Goal: Information Seeking & Learning: Learn about a topic

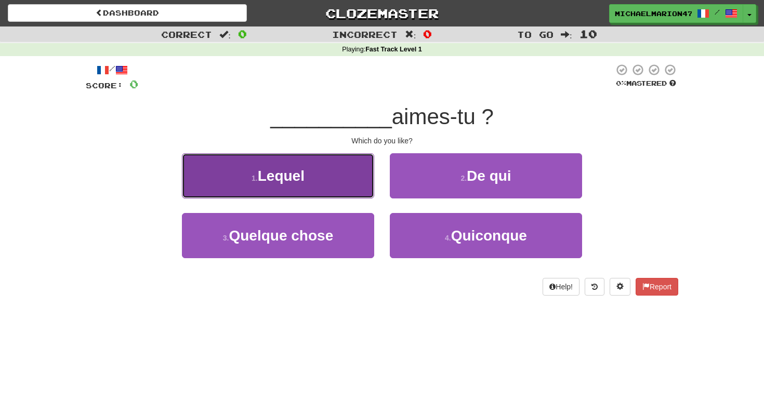
click at [348, 183] on button "1 . Lequel" at bounding box center [278, 175] width 192 height 45
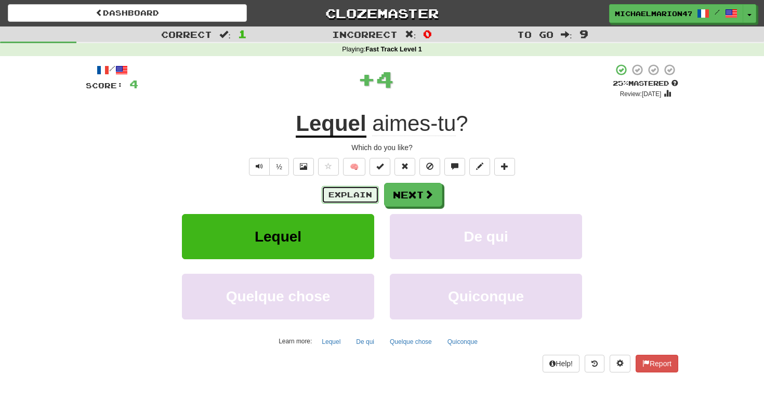
click at [357, 195] on button "Explain" at bounding box center [350, 195] width 57 height 18
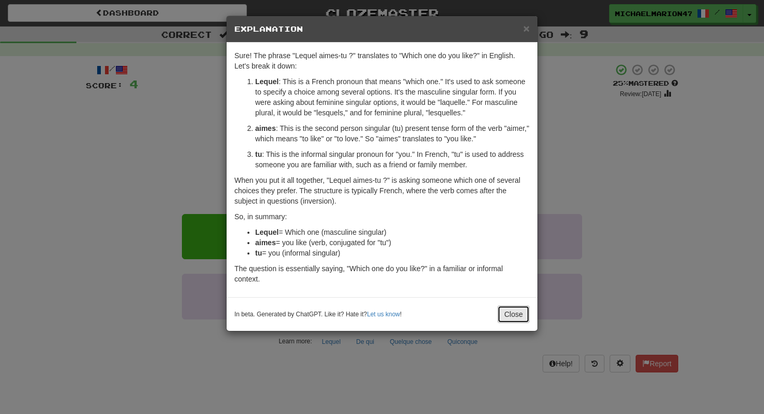
click at [523, 310] on button "Close" at bounding box center [513, 314] width 32 height 18
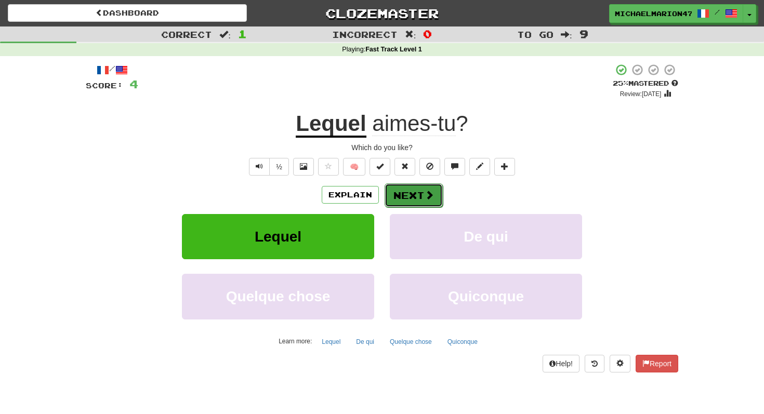
click at [434, 192] on button "Next" at bounding box center [413, 195] width 58 height 24
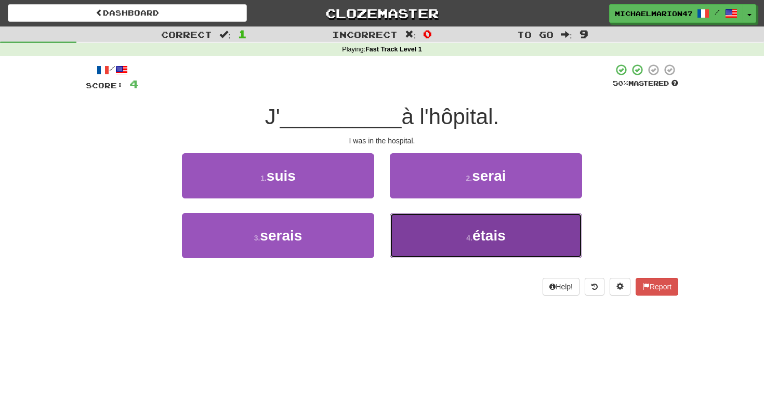
click at [437, 232] on button "4 . étais" at bounding box center [486, 235] width 192 height 45
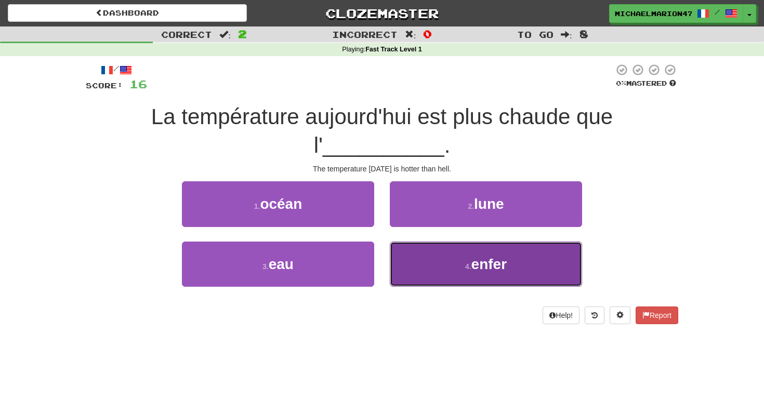
click at [427, 261] on button "4 . enfer" at bounding box center [486, 264] width 192 height 45
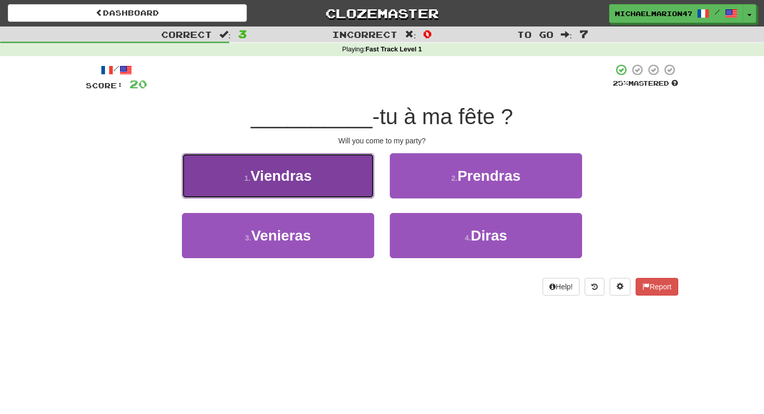
click at [352, 190] on button "1 . Viendras" at bounding box center [278, 175] width 192 height 45
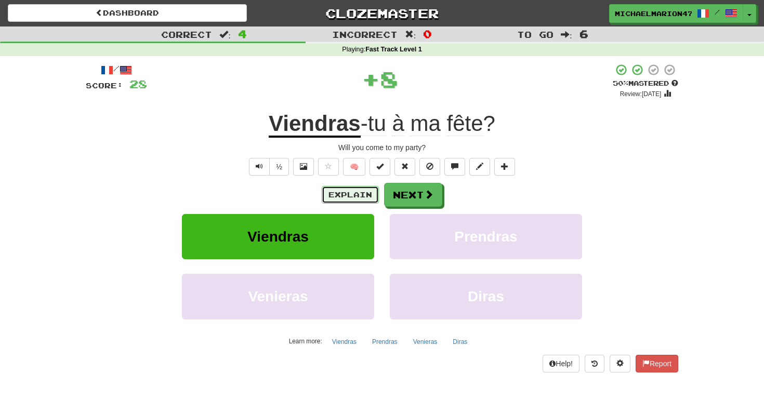
click at [374, 191] on button "Explain" at bounding box center [350, 195] width 57 height 18
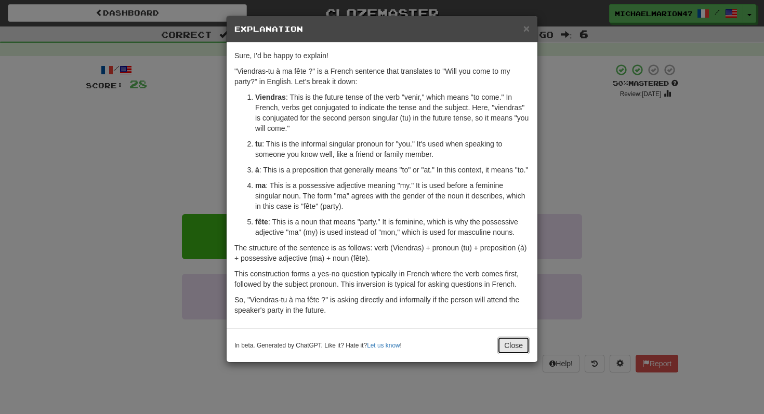
click at [504, 354] on button "Close" at bounding box center [513, 346] width 32 height 18
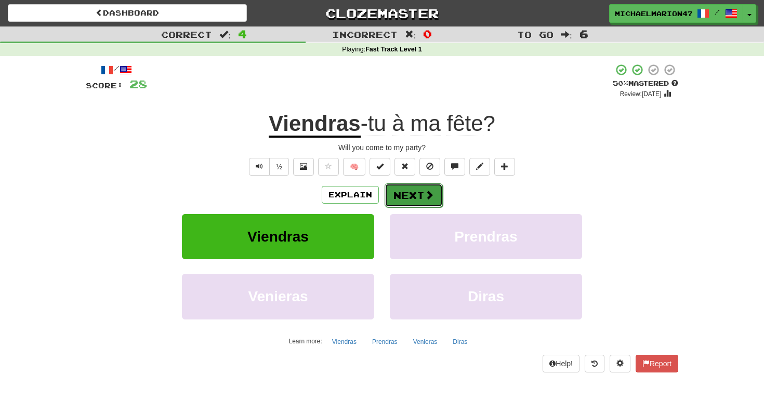
click at [415, 192] on button "Next" at bounding box center [413, 195] width 58 height 24
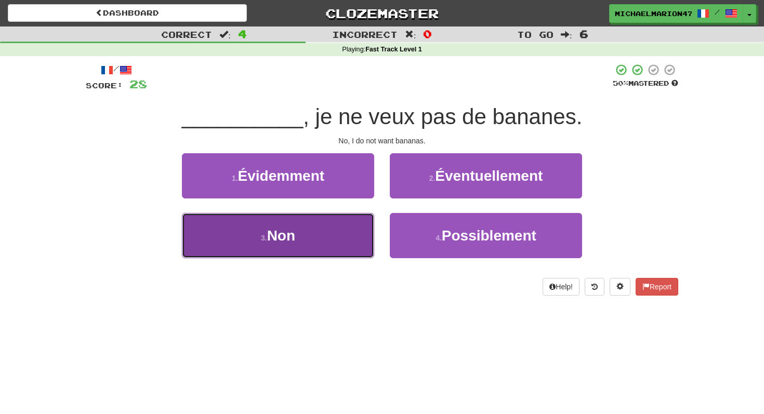
click at [350, 232] on button "3 . Non" at bounding box center [278, 235] width 192 height 45
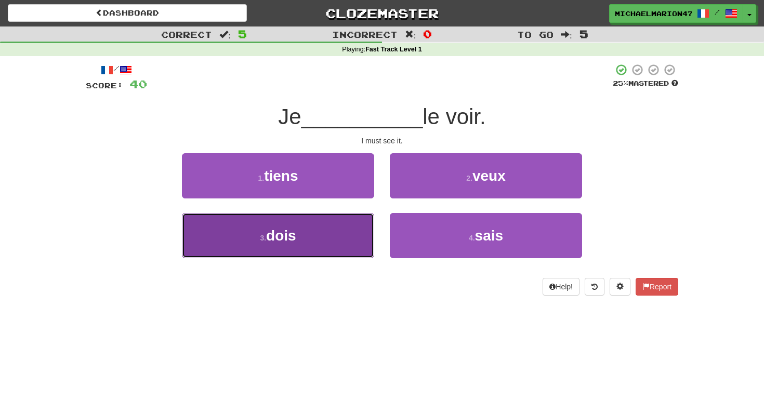
click at [337, 236] on button "3 . dois" at bounding box center [278, 235] width 192 height 45
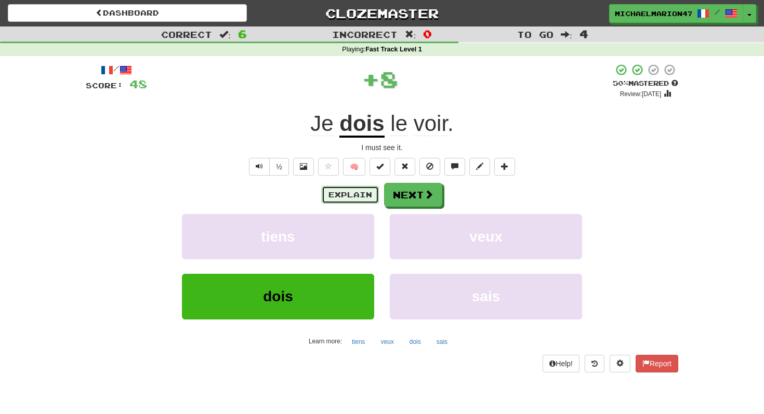
click at [353, 196] on button "Explain" at bounding box center [350, 195] width 57 height 18
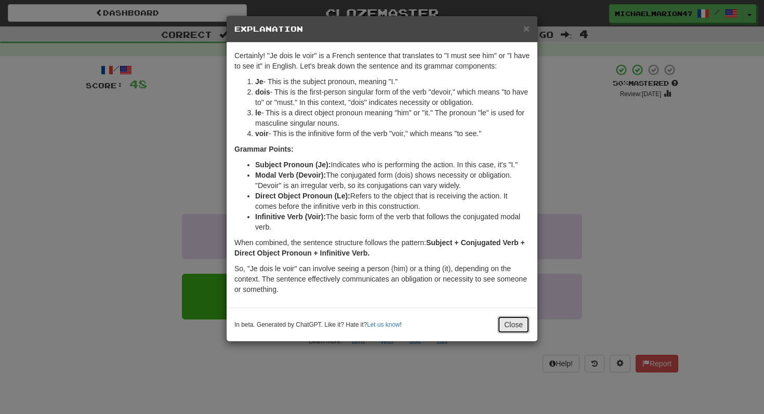
click at [515, 324] on button "Close" at bounding box center [513, 325] width 32 height 18
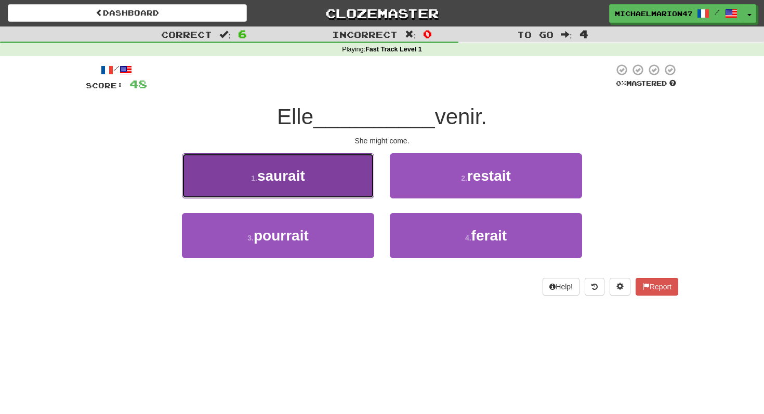
click at [355, 180] on button "1 . saurait" at bounding box center [278, 175] width 192 height 45
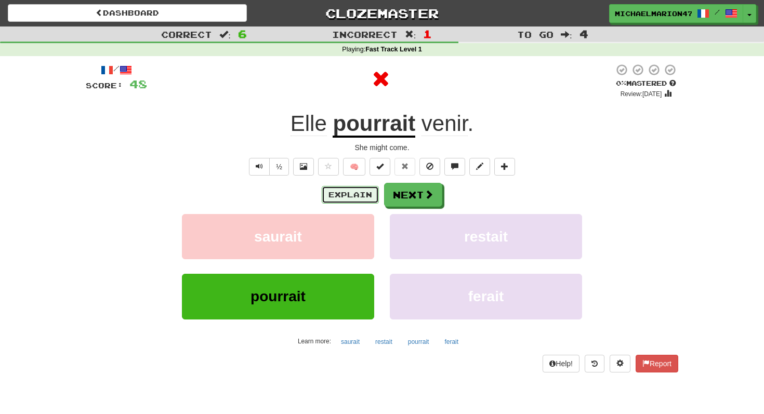
click at [367, 198] on button "Explain" at bounding box center [350, 195] width 57 height 18
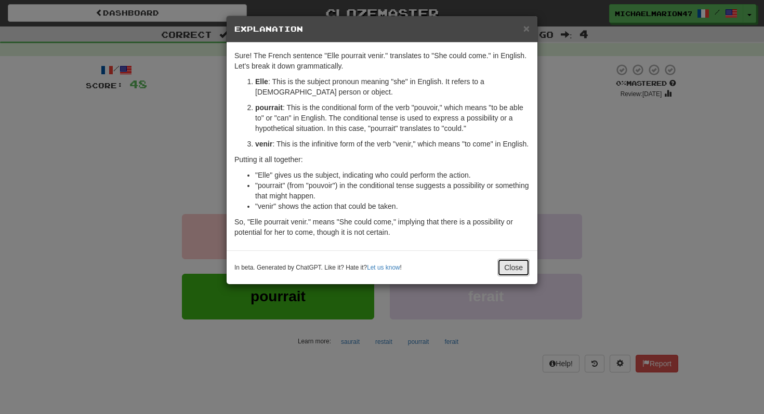
click at [513, 272] on button "Close" at bounding box center [513, 268] width 32 height 18
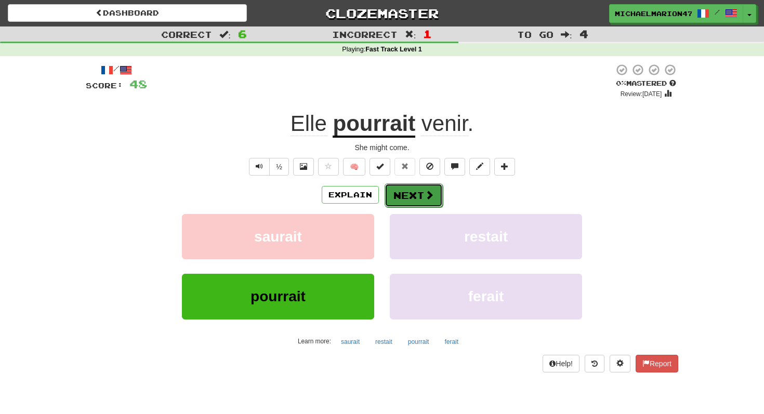
click at [406, 188] on button "Next" at bounding box center [413, 195] width 58 height 24
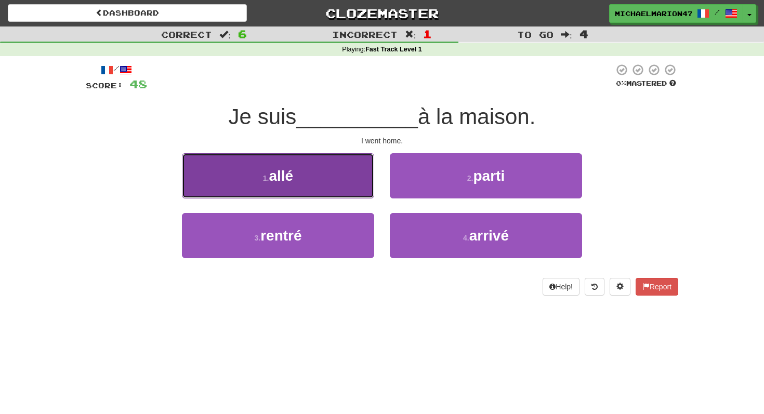
click at [354, 182] on button "1 . allé" at bounding box center [278, 175] width 192 height 45
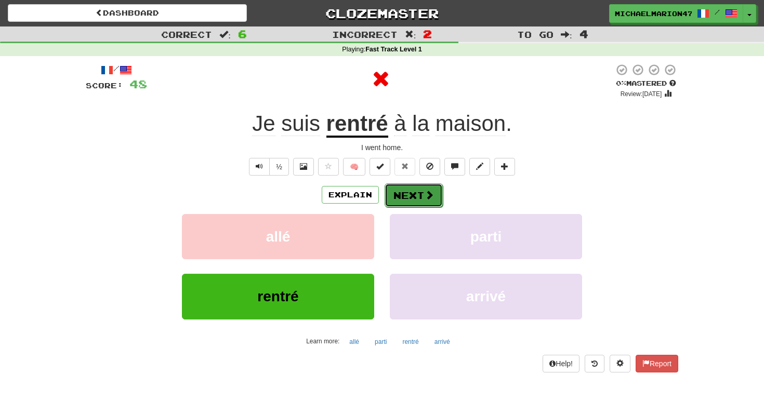
click at [402, 196] on button "Next" at bounding box center [413, 195] width 58 height 24
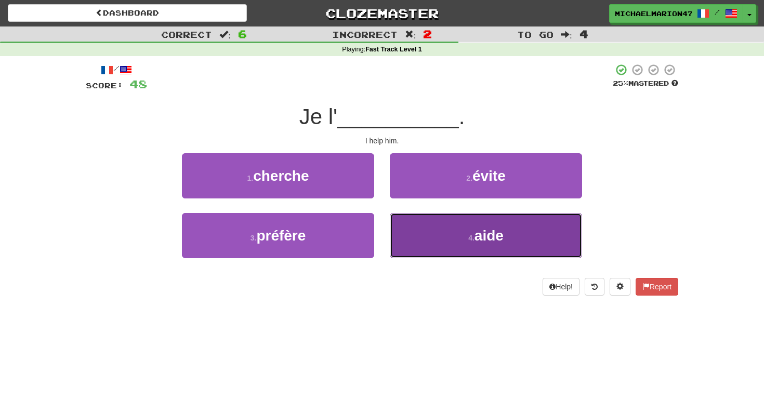
click at [455, 226] on button "4 . aide" at bounding box center [486, 235] width 192 height 45
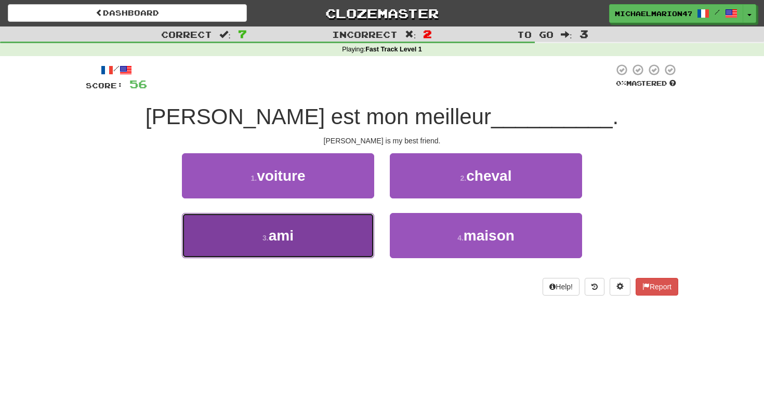
click at [348, 231] on button "3 . ami" at bounding box center [278, 235] width 192 height 45
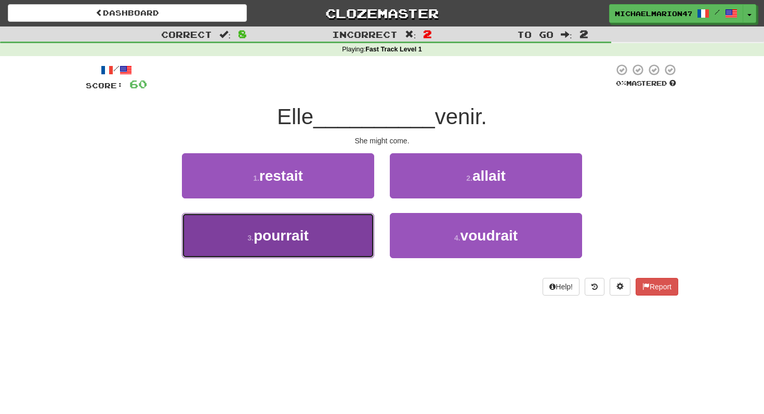
click at [349, 238] on button "3 . pourrait" at bounding box center [278, 235] width 192 height 45
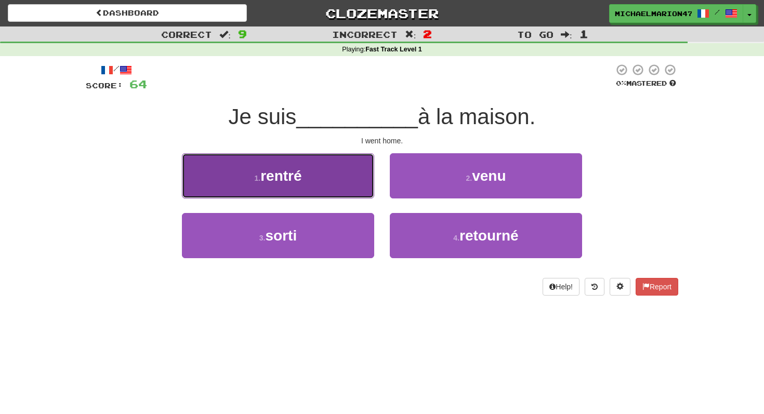
click at [337, 168] on button "1 . rentré" at bounding box center [278, 175] width 192 height 45
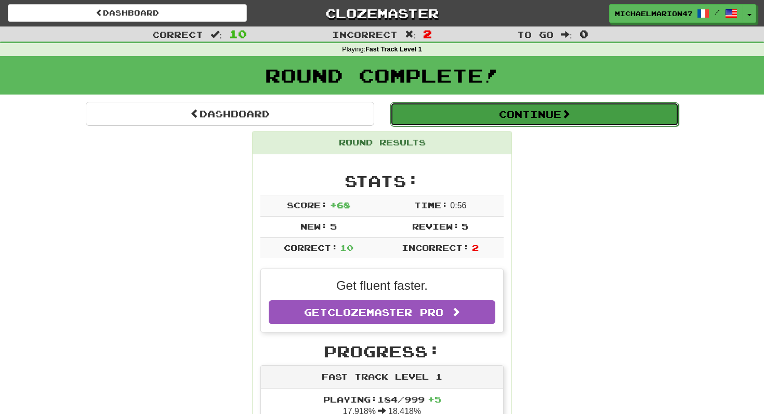
click at [427, 115] on button "Continue" at bounding box center [534, 114] width 288 height 24
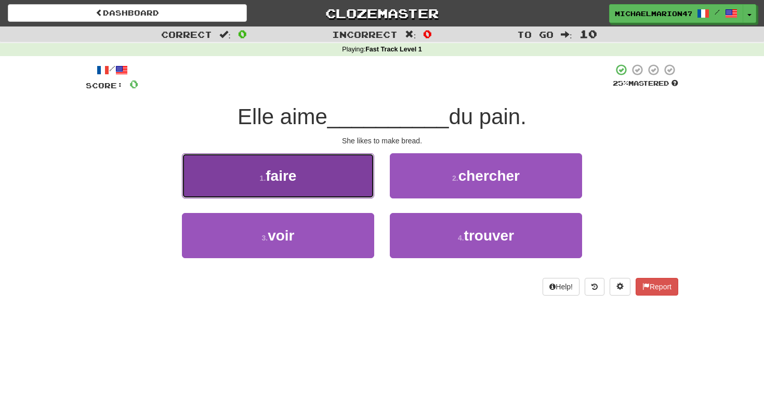
click at [354, 178] on button "1 . faire" at bounding box center [278, 175] width 192 height 45
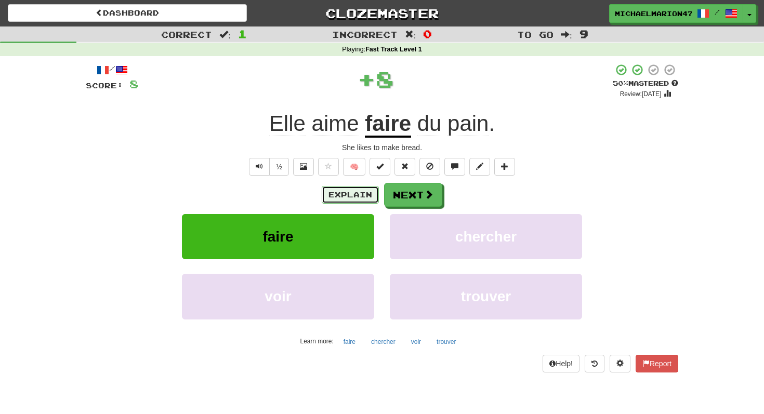
click at [360, 197] on button "Explain" at bounding box center [350, 195] width 57 height 18
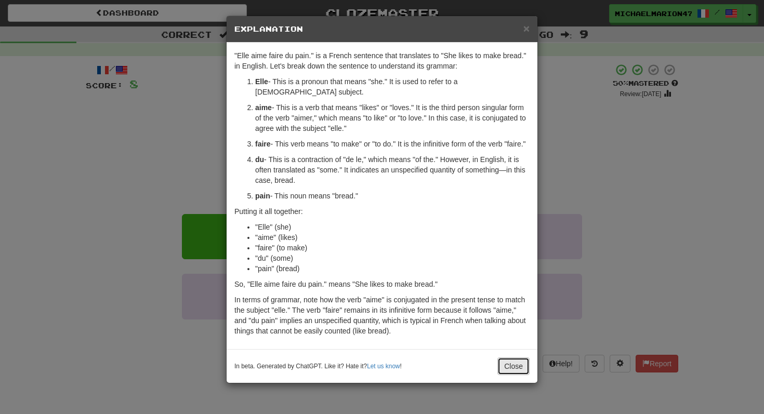
click at [510, 369] on button "Close" at bounding box center [513, 366] width 32 height 18
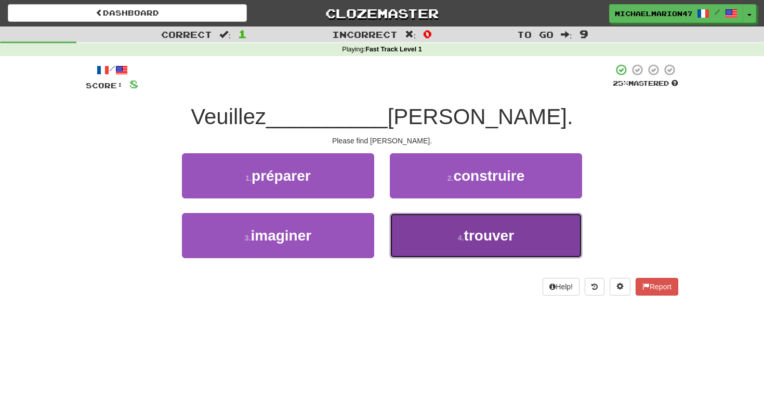
click at [425, 233] on button "4 . trouver" at bounding box center [486, 235] width 192 height 45
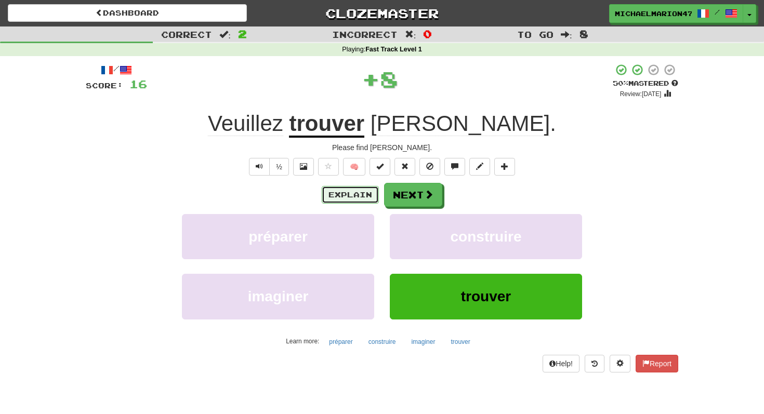
click at [364, 189] on button "Explain" at bounding box center [350, 195] width 57 height 18
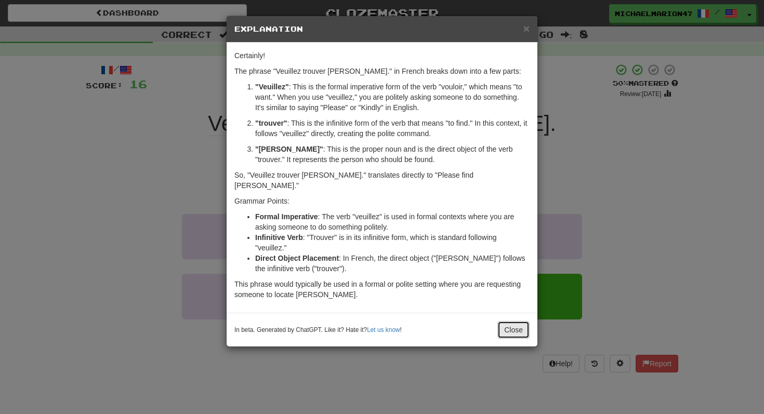
click at [508, 321] on button "Close" at bounding box center [513, 330] width 32 height 18
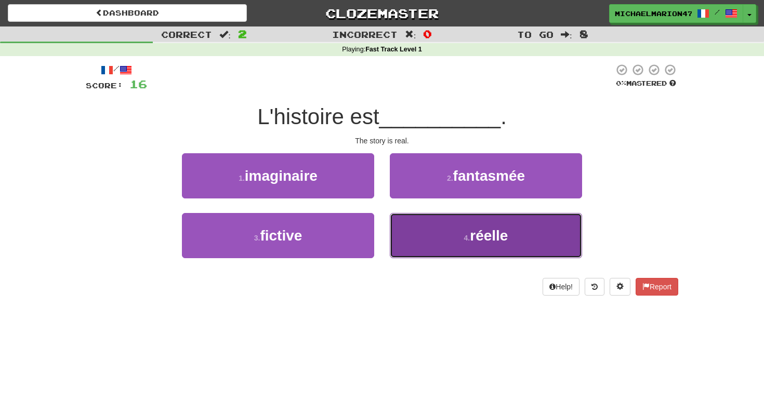
click at [536, 234] on button "4 . réelle" at bounding box center [486, 235] width 192 height 45
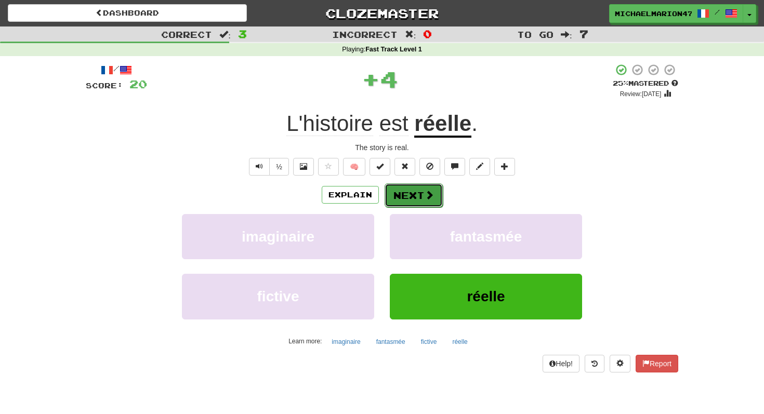
click at [400, 192] on button "Next" at bounding box center [413, 195] width 58 height 24
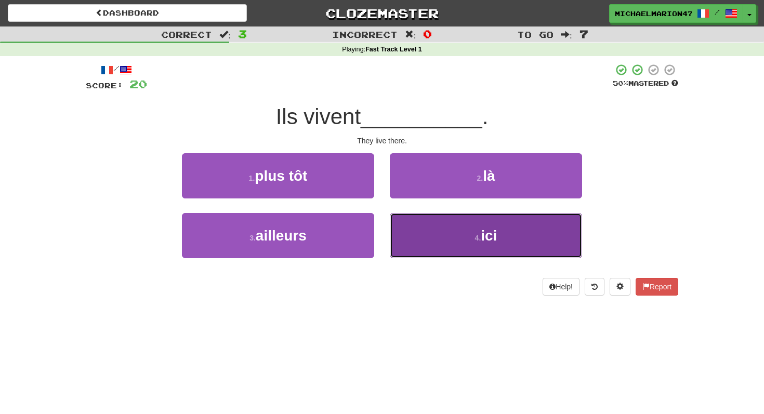
click at [454, 237] on button "4 . ici" at bounding box center [486, 235] width 192 height 45
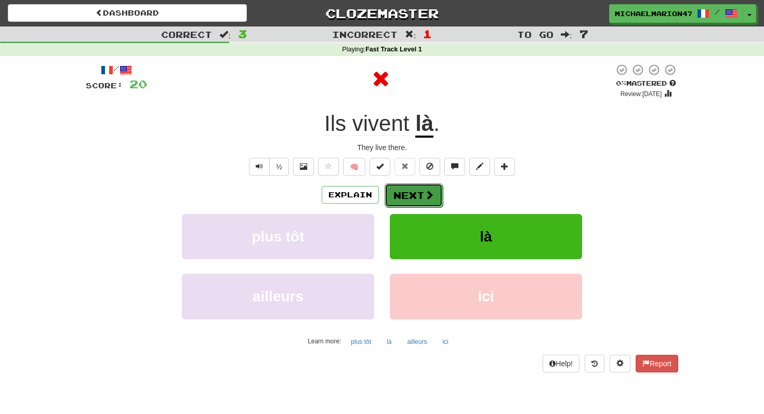
click at [419, 192] on button "Next" at bounding box center [413, 195] width 58 height 24
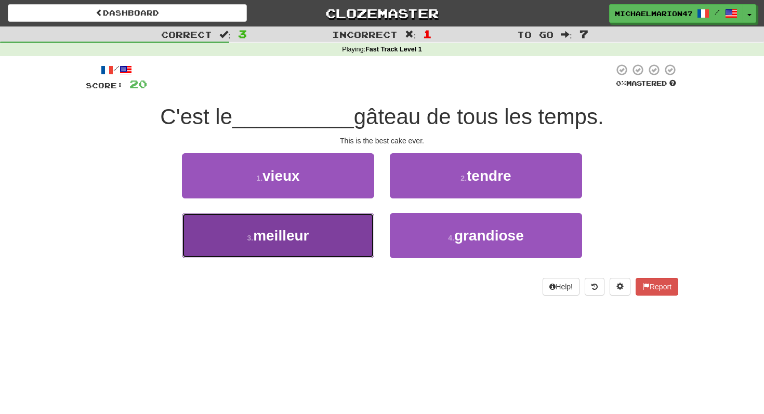
click at [357, 233] on button "3 . meilleur" at bounding box center [278, 235] width 192 height 45
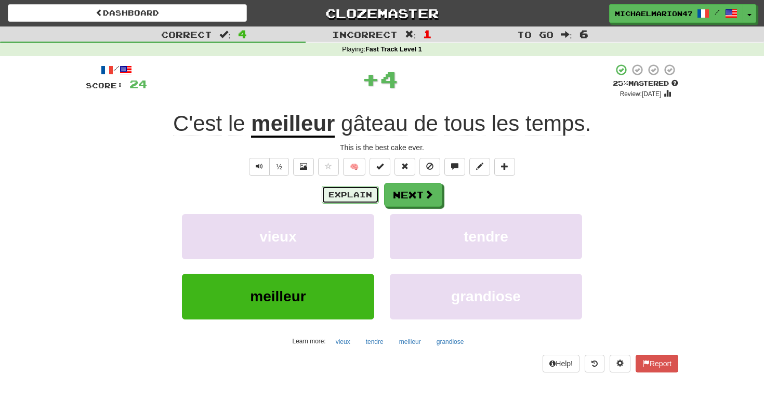
click at [358, 193] on button "Explain" at bounding box center [350, 195] width 57 height 18
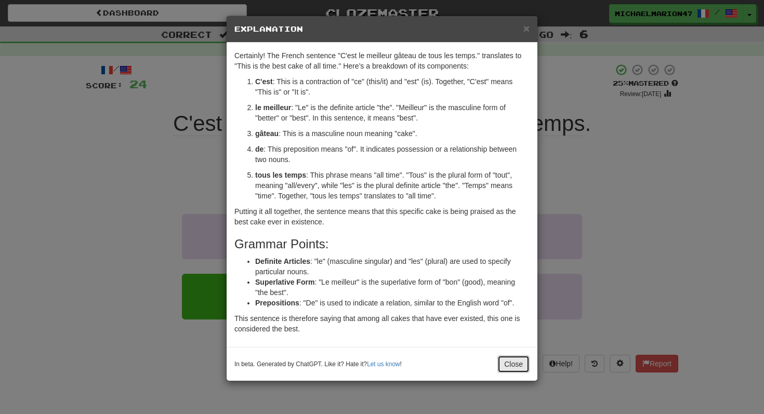
click at [497, 365] on button "Close" at bounding box center [513, 364] width 32 height 18
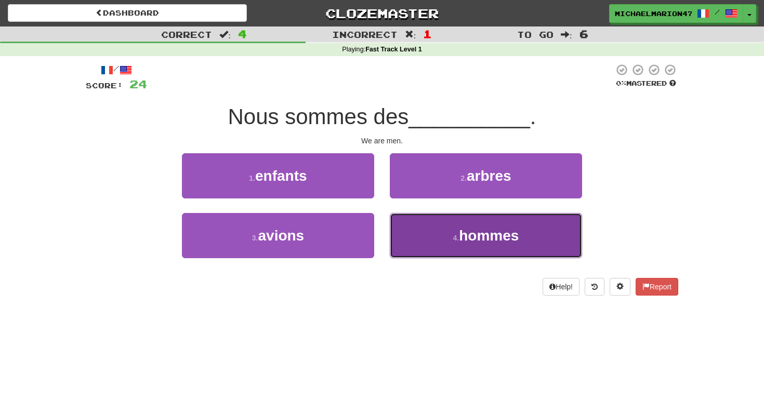
click at [468, 240] on span "hommes" at bounding box center [489, 236] width 60 height 16
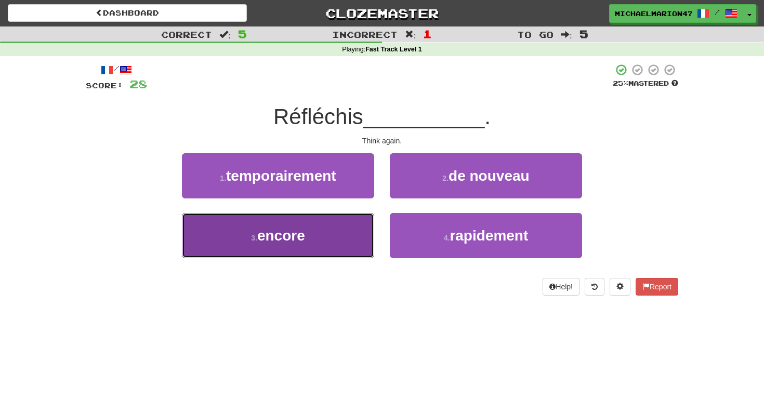
click at [346, 241] on button "3 . encore" at bounding box center [278, 235] width 192 height 45
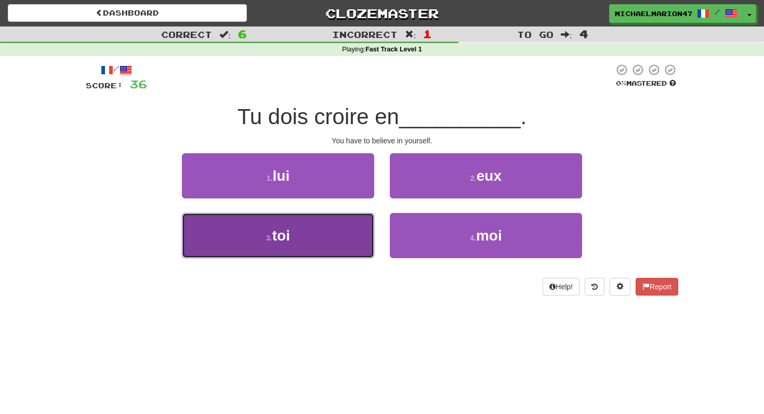
click at [360, 239] on button "3 . toi" at bounding box center [278, 235] width 192 height 45
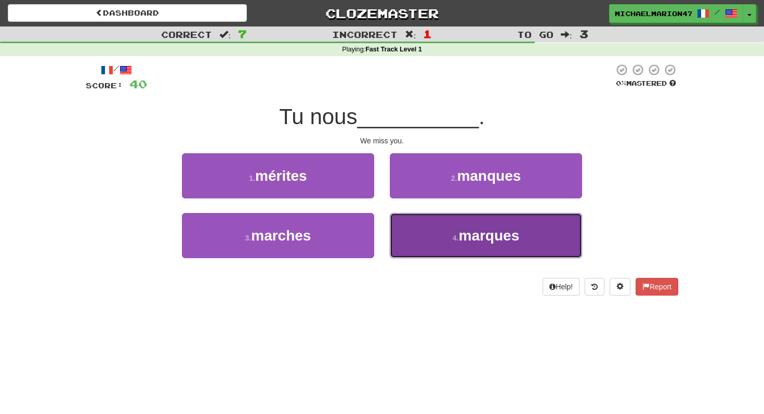
click at [454, 229] on button "4 . marques" at bounding box center [486, 235] width 192 height 45
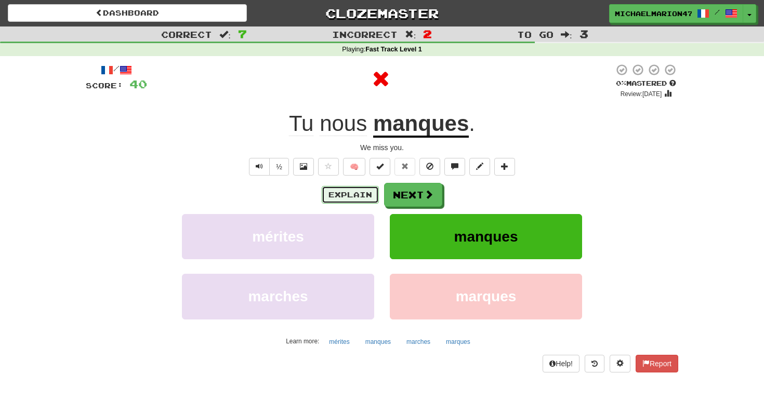
click at [367, 192] on button "Explain" at bounding box center [350, 195] width 57 height 18
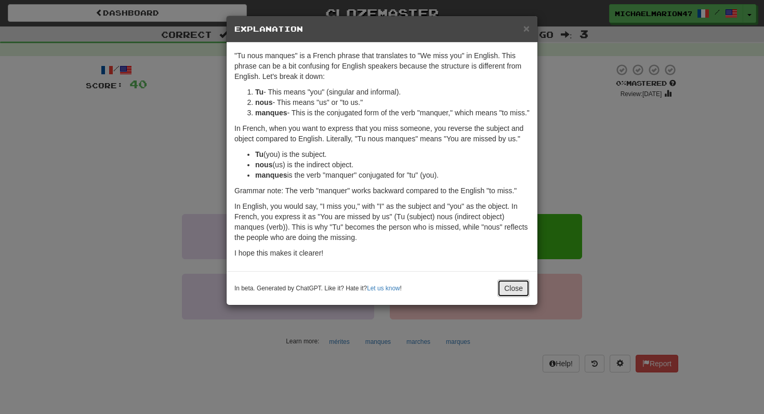
click at [513, 297] on button "Close" at bounding box center [513, 288] width 32 height 18
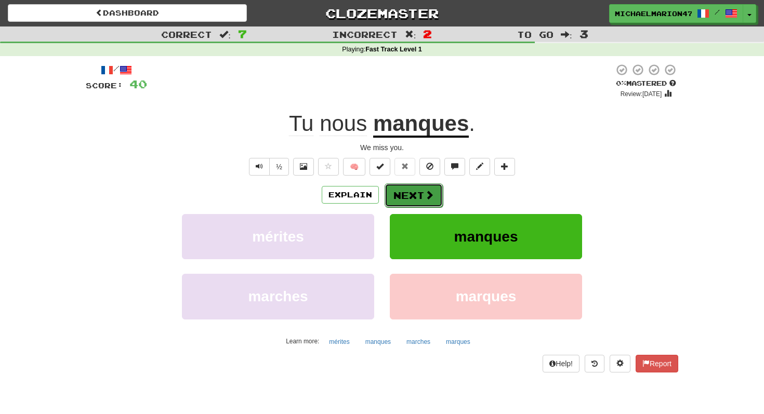
click at [427, 202] on button "Next" at bounding box center [413, 195] width 58 height 24
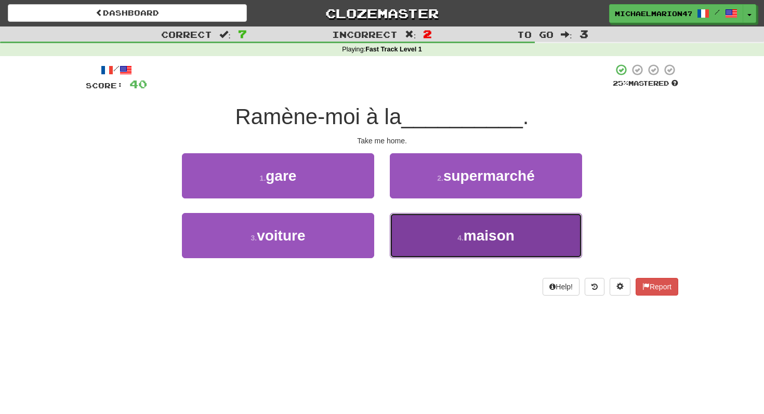
click at [423, 236] on button "4 . maison" at bounding box center [486, 235] width 192 height 45
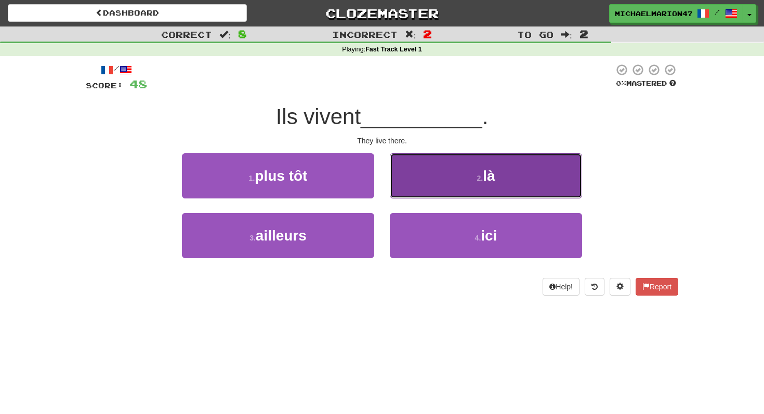
click at [441, 167] on button "2 . là" at bounding box center [486, 175] width 192 height 45
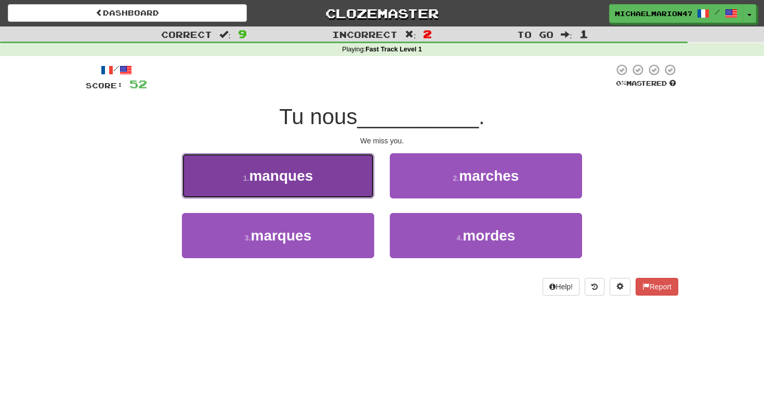
click at [332, 178] on button "1 . manques" at bounding box center [278, 175] width 192 height 45
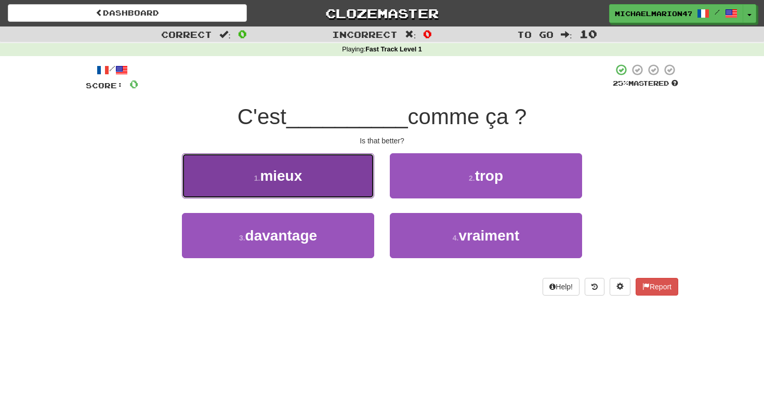
click at [354, 171] on button "1 . mieux" at bounding box center [278, 175] width 192 height 45
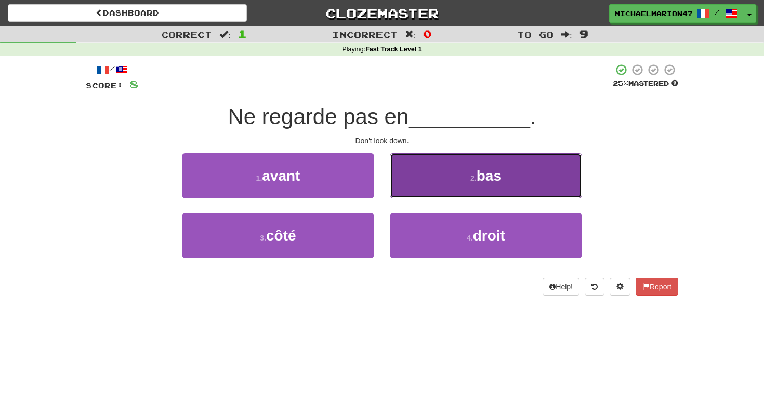
click at [419, 171] on button "2 . bas" at bounding box center [486, 175] width 192 height 45
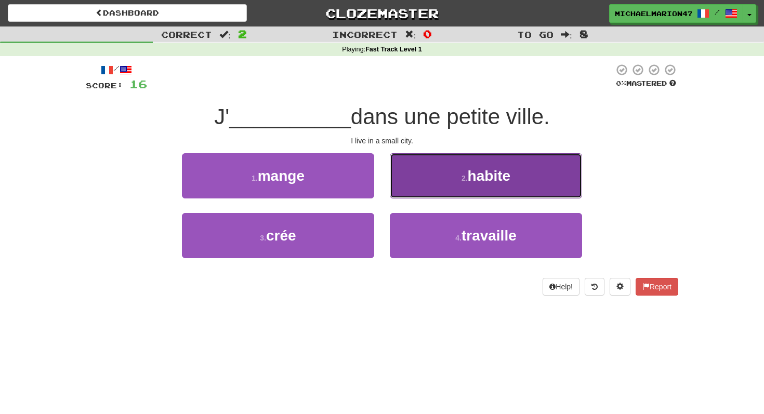
click at [457, 179] on button "2 . habite" at bounding box center [486, 175] width 192 height 45
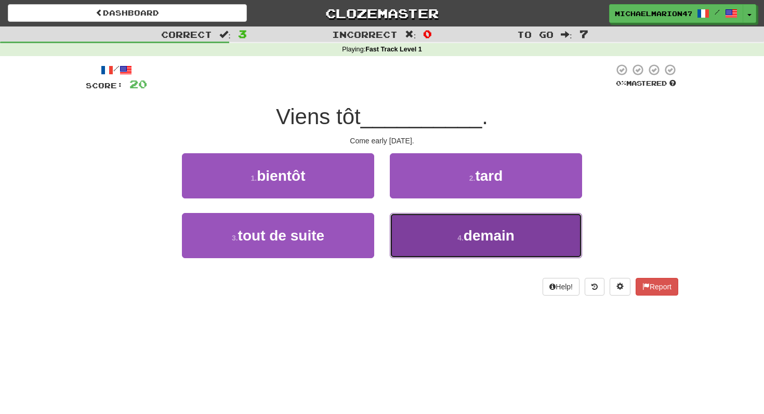
click at [431, 245] on button "4 . demain" at bounding box center [486, 235] width 192 height 45
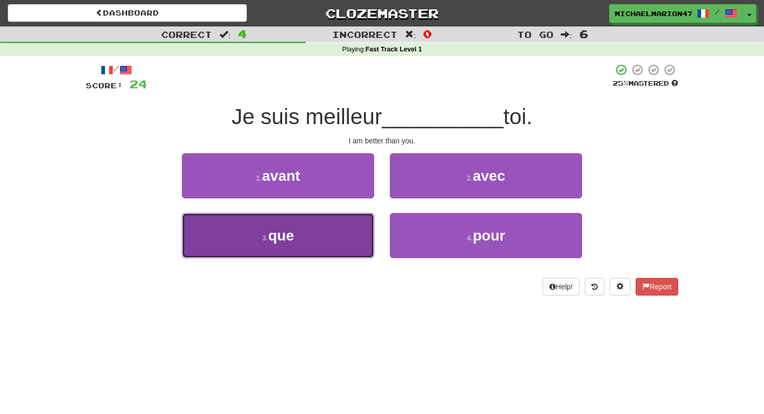
click at [361, 240] on button "3 . que" at bounding box center [278, 235] width 192 height 45
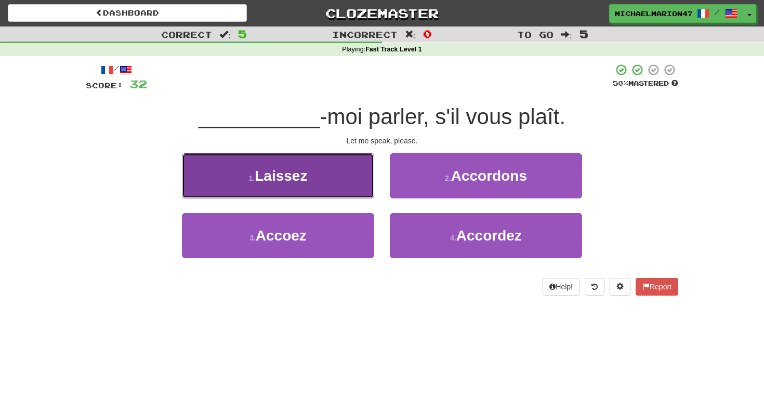
click at [350, 175] on button "1 . [GEOGRAPHIC_DATA]" at bounding box center [278, 175] width 192 height 45
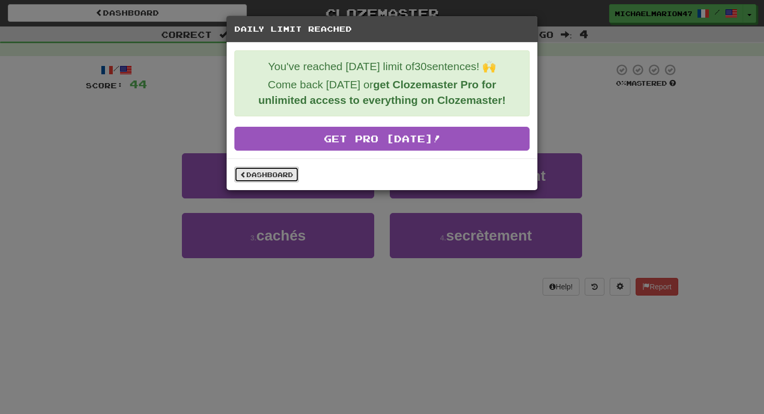
click at [272, 181] on link "Dashboard" at bounding box center [266, 175] width 64 height 16
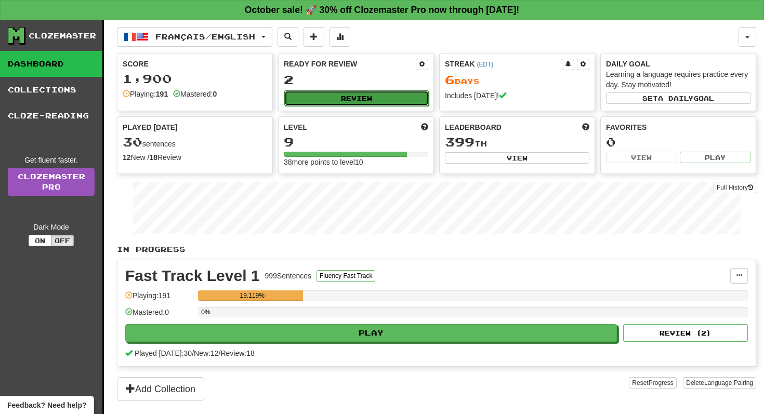
click at [363, 104] on button "Review" at bounding box center [356, 98] width 144 height 16
select select "**"
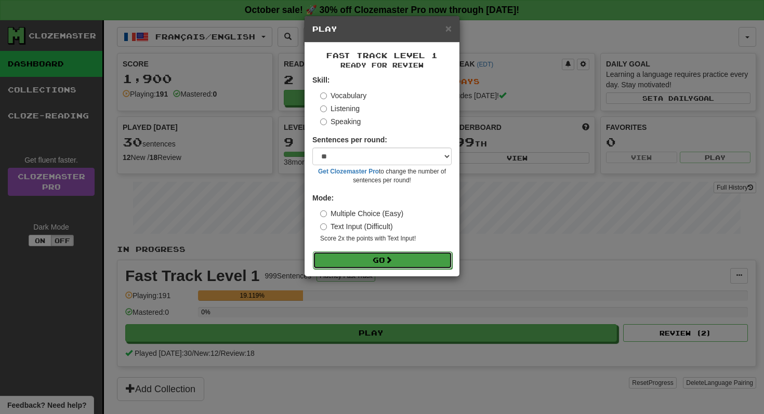
click at [404, 265] on button "Go" at bounding box center [382, 260] width 139 height 18
